Goal: Find specific page/section: Find specific page/section

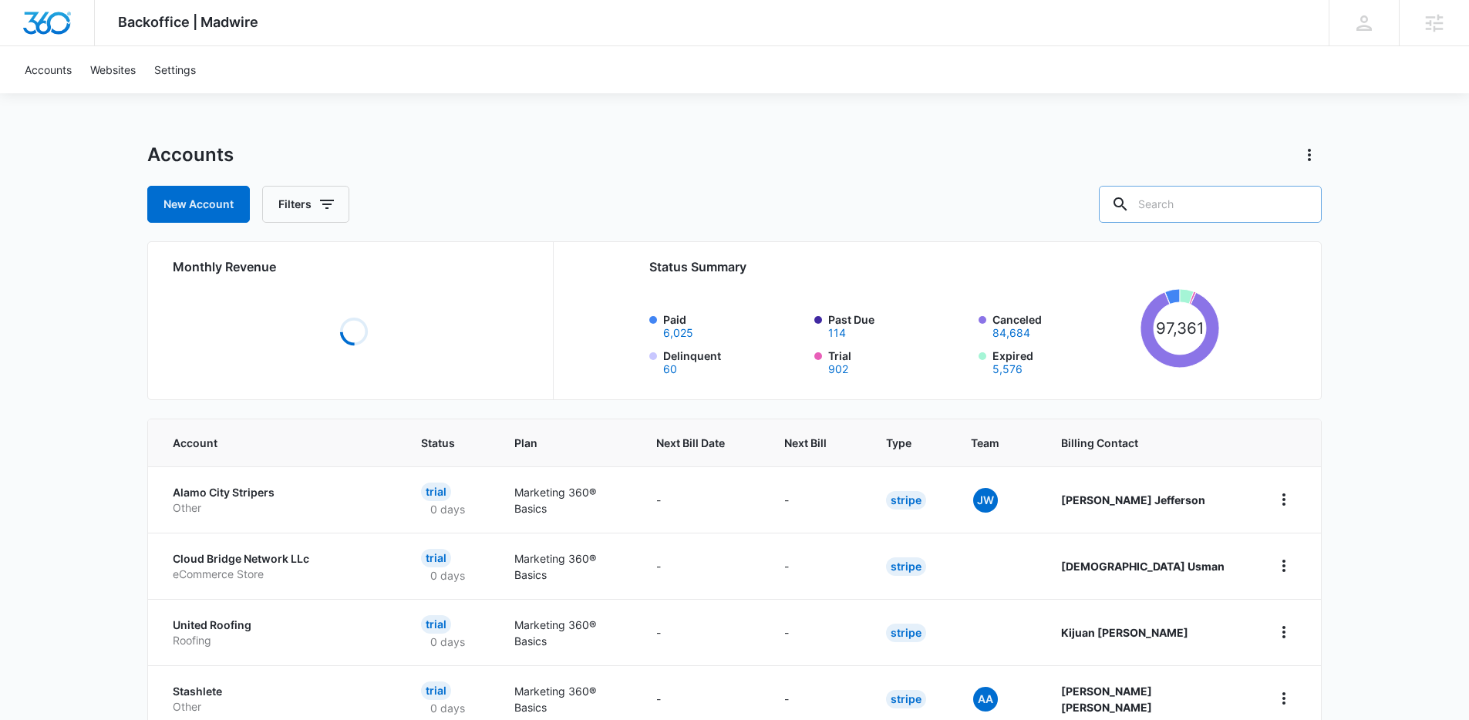
click at [1254, 203] on input "text" at bounding box center [1210, 204] width 223 height 37
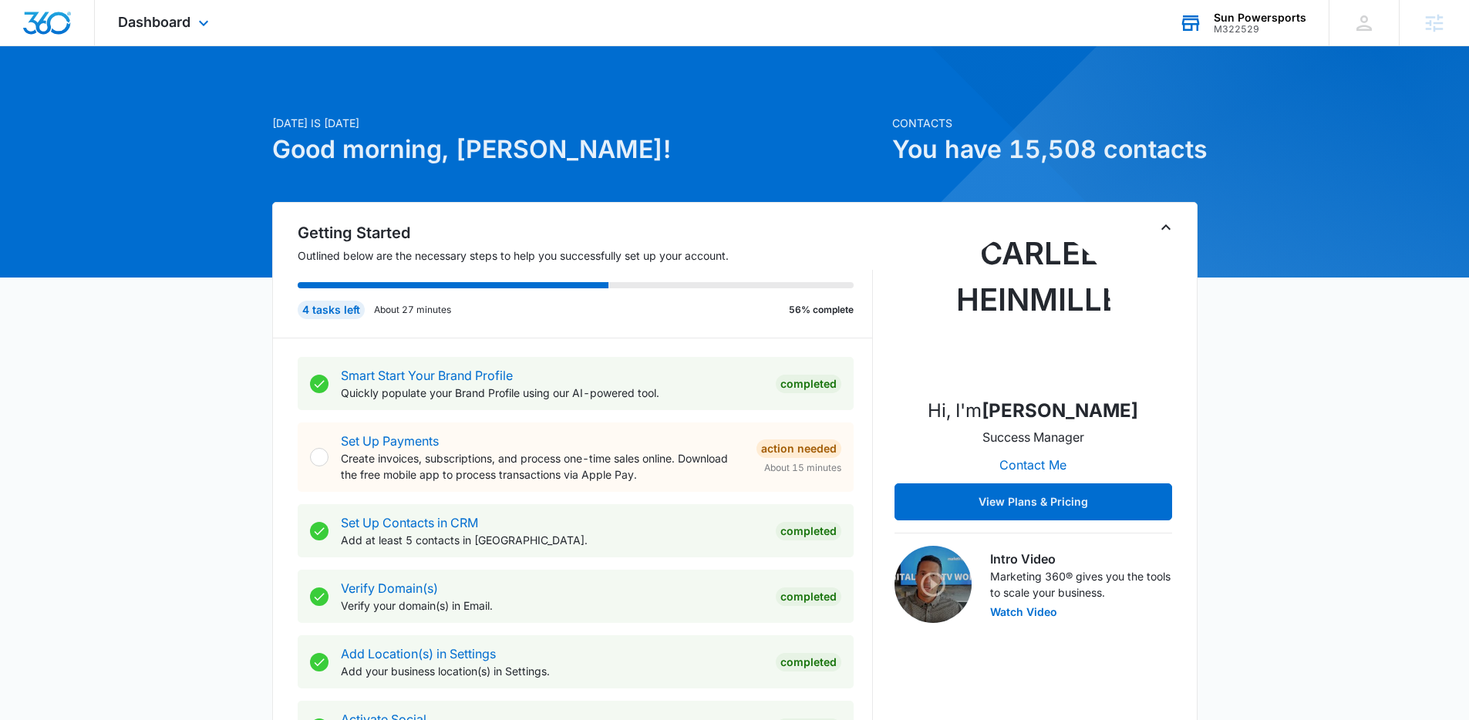
click at [1247, 29] on div "M322529" at bounding box center [1260, 29] width 93 height 11
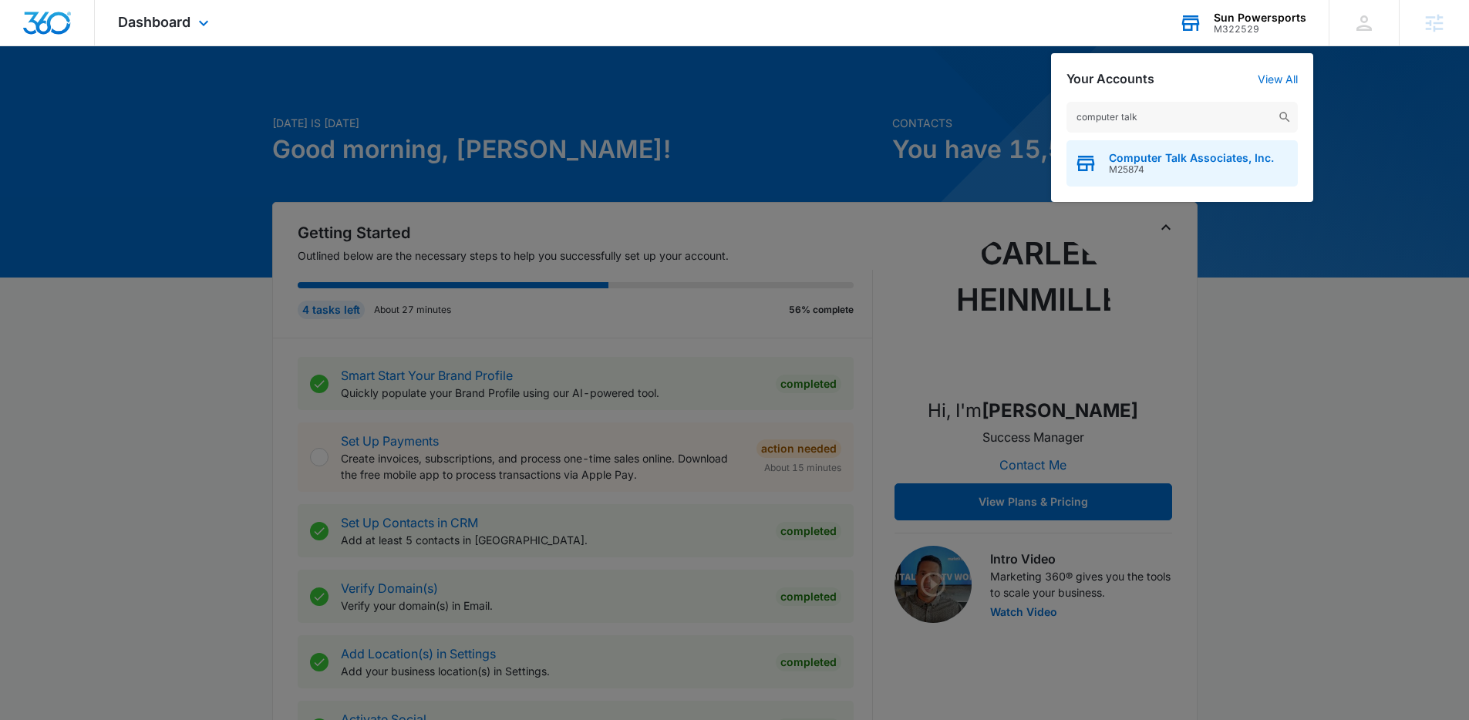
type input "computer talk"
click at [1177, 161] on span "Computer Talk Associates, Inc." at bounding box center [1191, 158] width 165 height 12
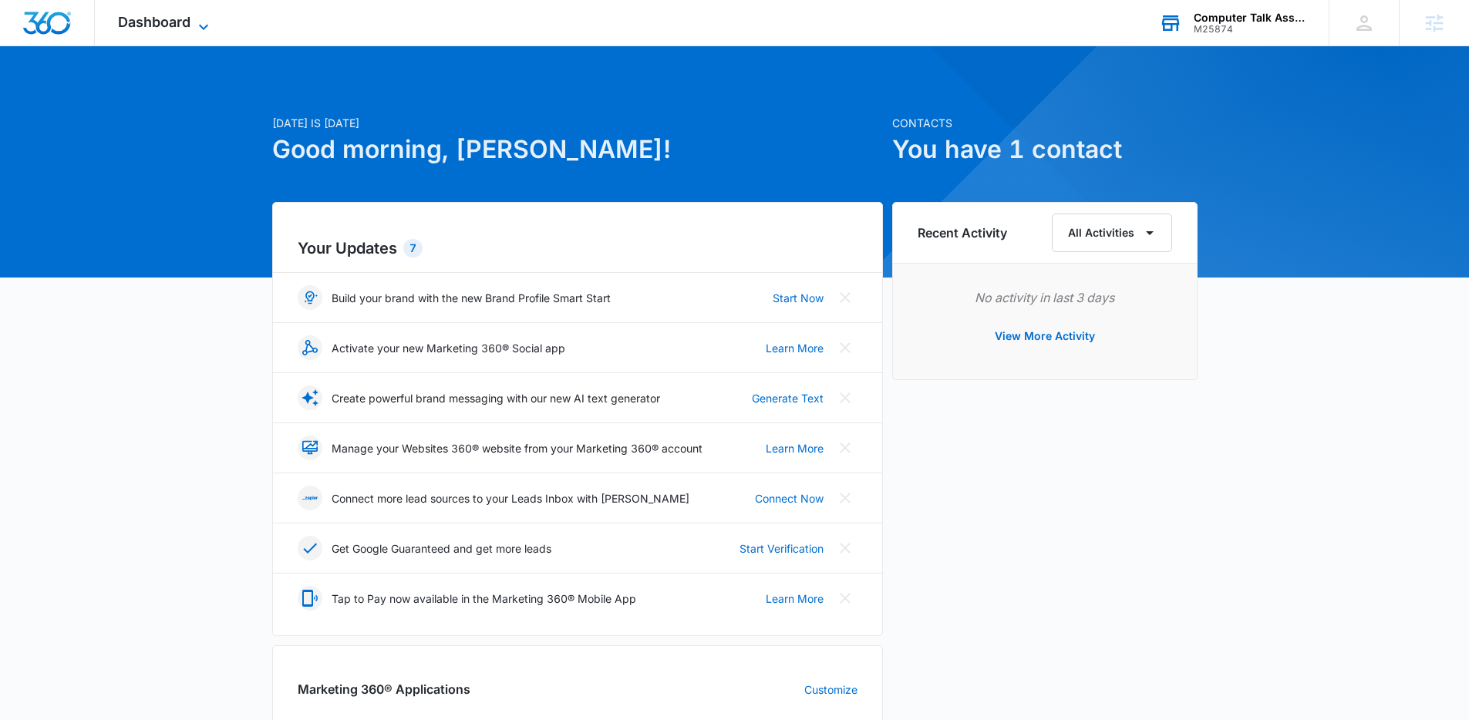
click at [161, 29] on span "Dashboard" at bounding box center [154, 22] width 72 height 16
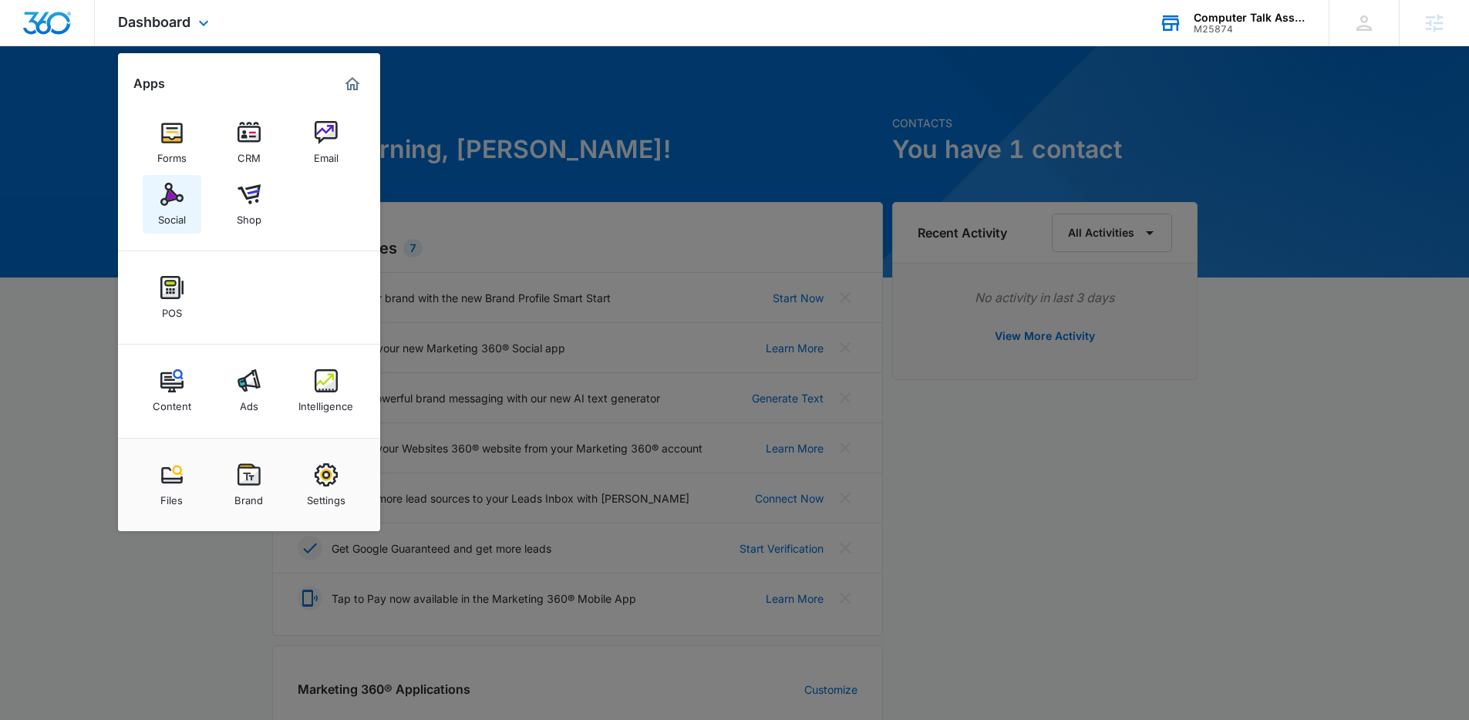
click at [169, 206] on div "Social" at bounding box center [172, 216] width 28 height 20
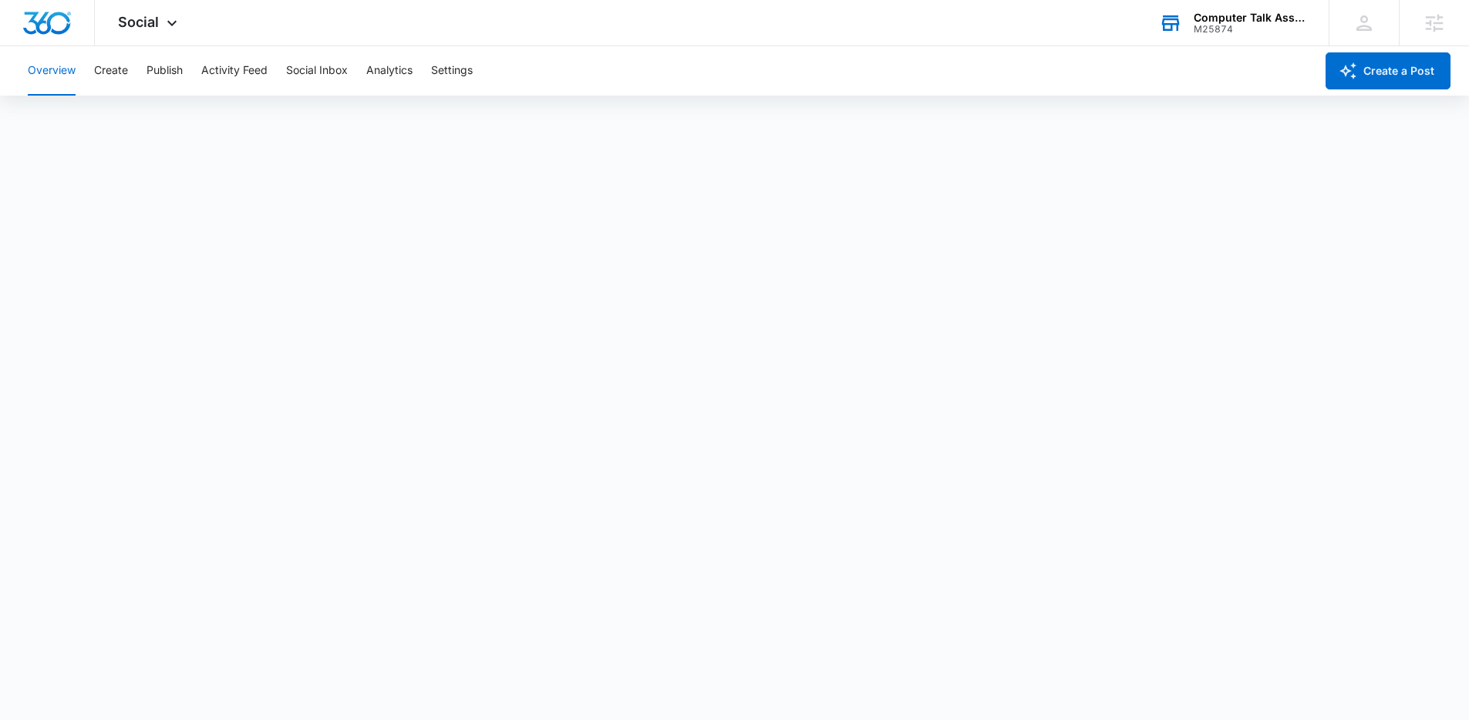
scroll to position [4, 0]
